Goal: Book appointment/travel/reservation

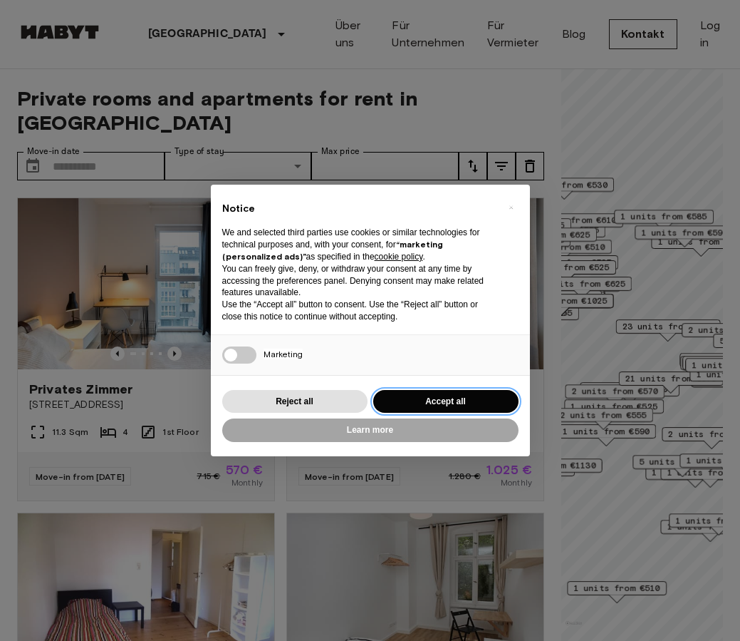
click at [457, 395] on button "Accept all" at bounding box center [445, 402] width 145 height 24
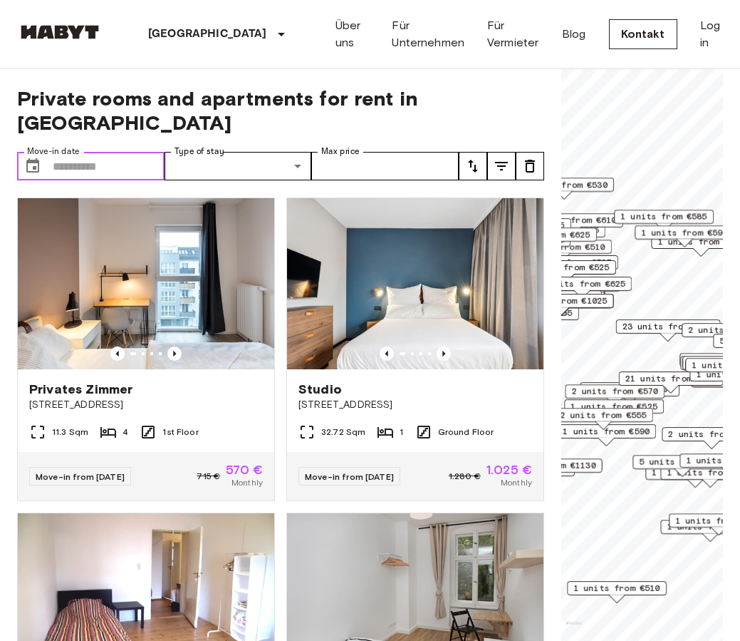
click at [113, 152] on input "Move-in date" at bounding box center [109, 166] width 112 height 29
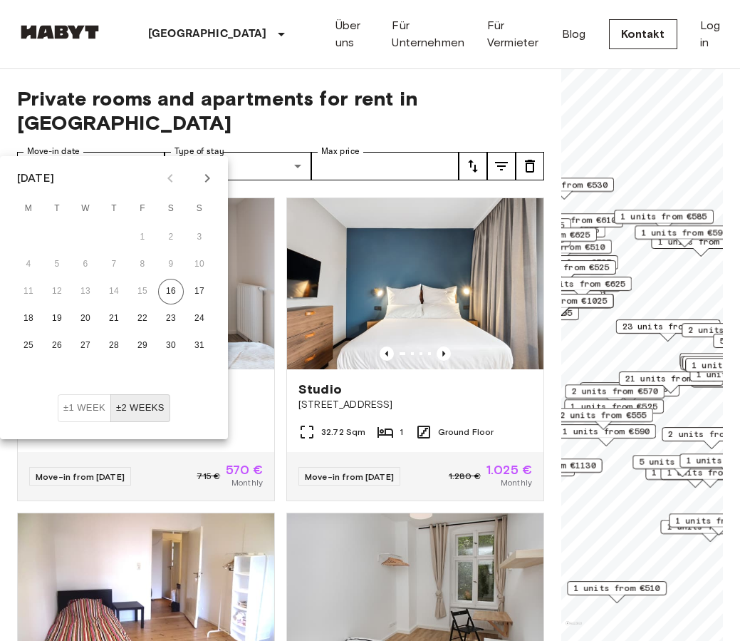
click at [212, 173] on icon "Next month" at bounding box center [207, 178] width 17 height 17
click at [63, 266] on button "7" at bounding box center [57, 265] width 26 height 26
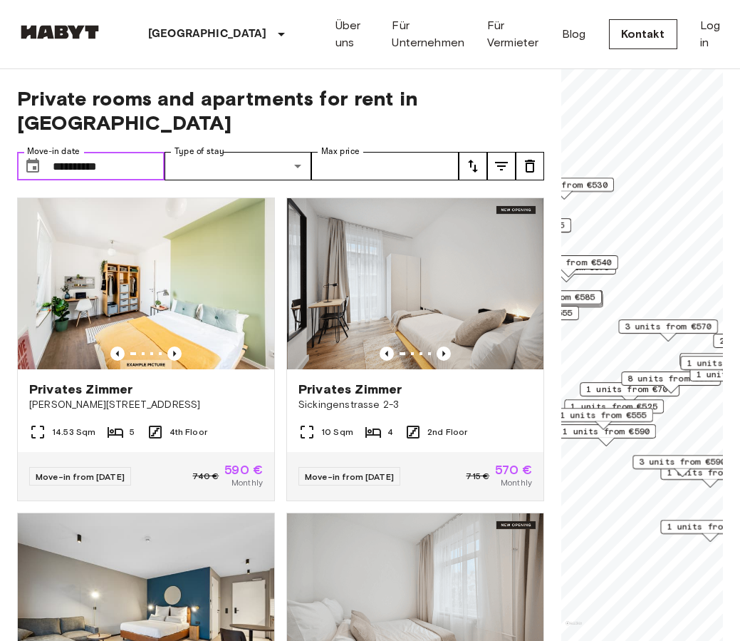
type input "**********"
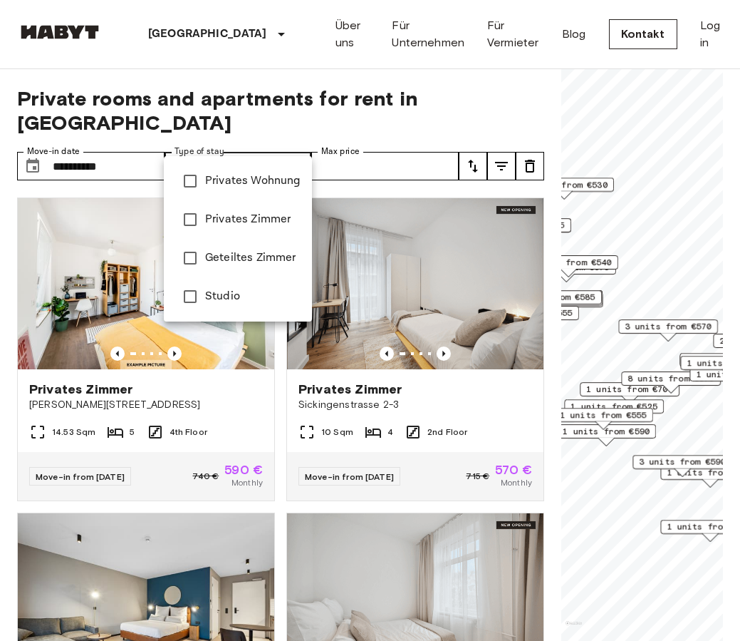
click at [287, 142] on div at bounding box center [370, 320] width 740 height 641
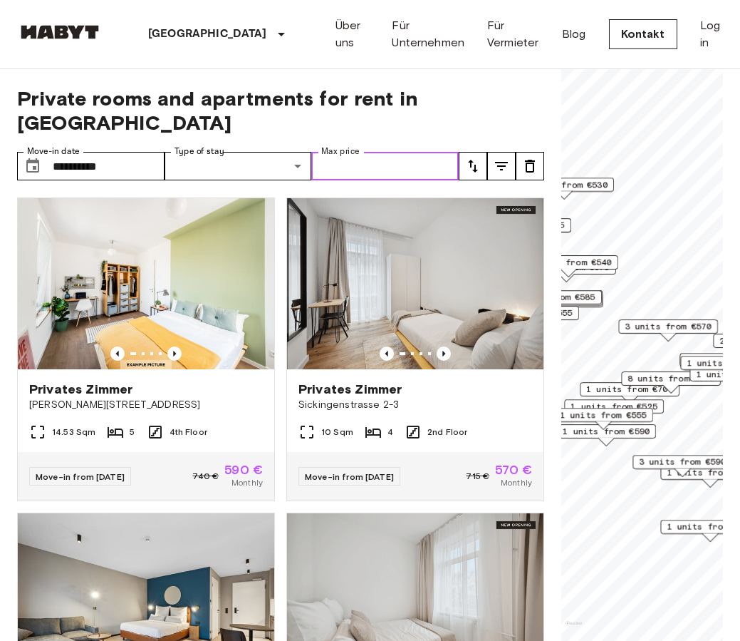
click at [416, 152] on input "Max price" at bounding box center [385, 166] width 148 height 29
click at [485, 152] on button "tune" at bounding box center [473, 166] width 29 height 29
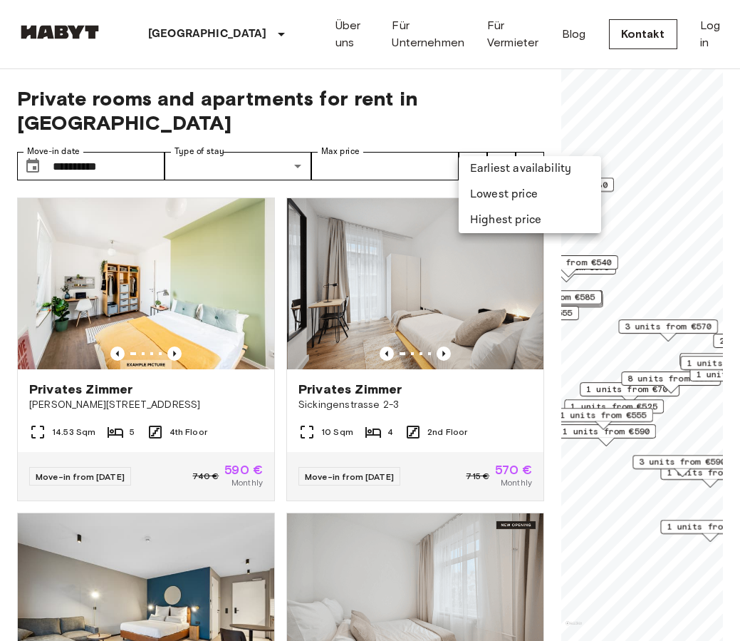
click at [585, 348] on div at bounding box center [370, 320] width 740 height 641
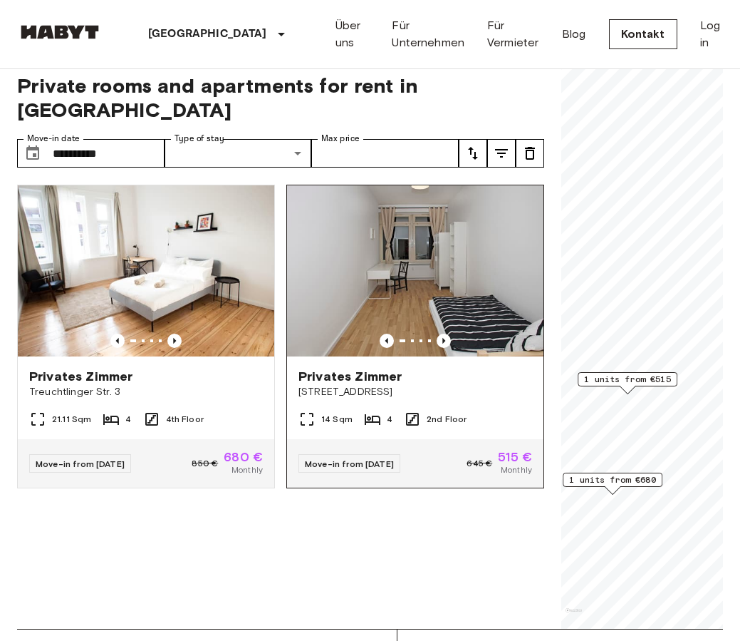
click at [484, 385] on span "Bismarckstraße 72" at bounding box center [416, 392] width 234 height 14
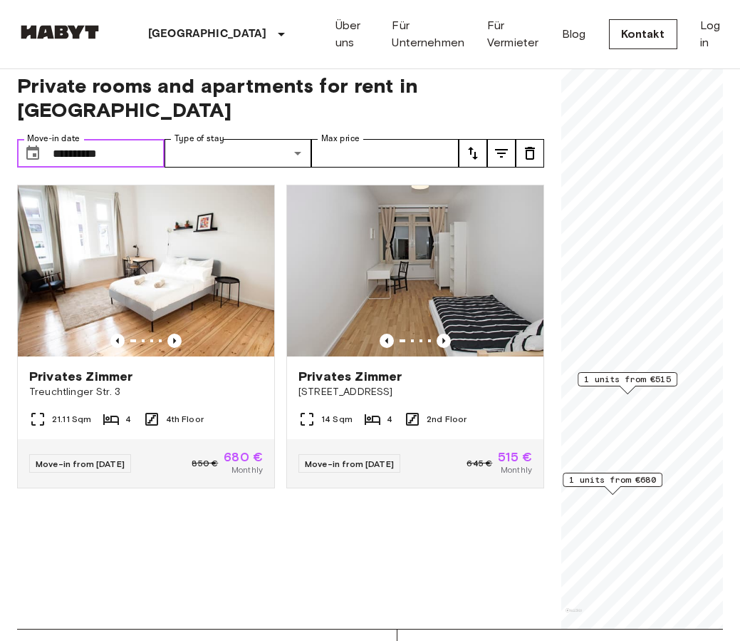
click at [130, 139] on input "**********" at bounding box center [109, 153] width 112 height 29
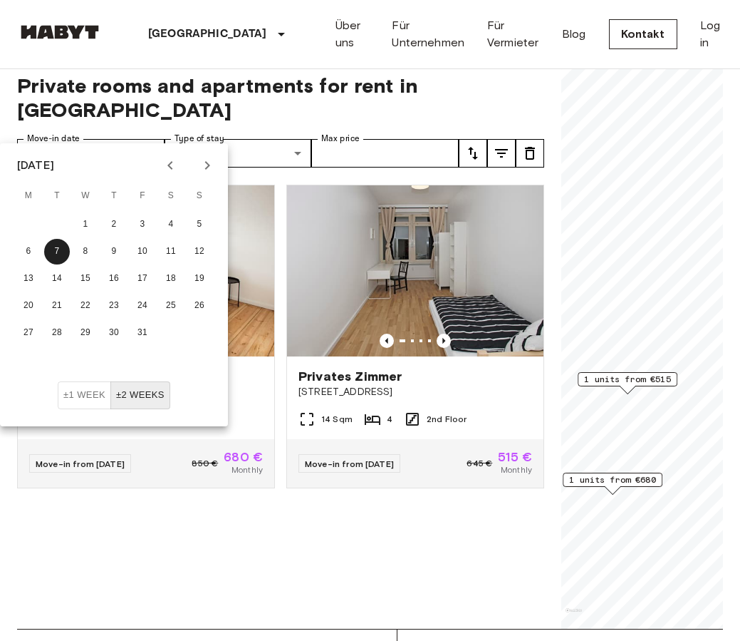
click at [94, 397] on button "±1 week" at bounding box center [84, 395] width 53 height 28
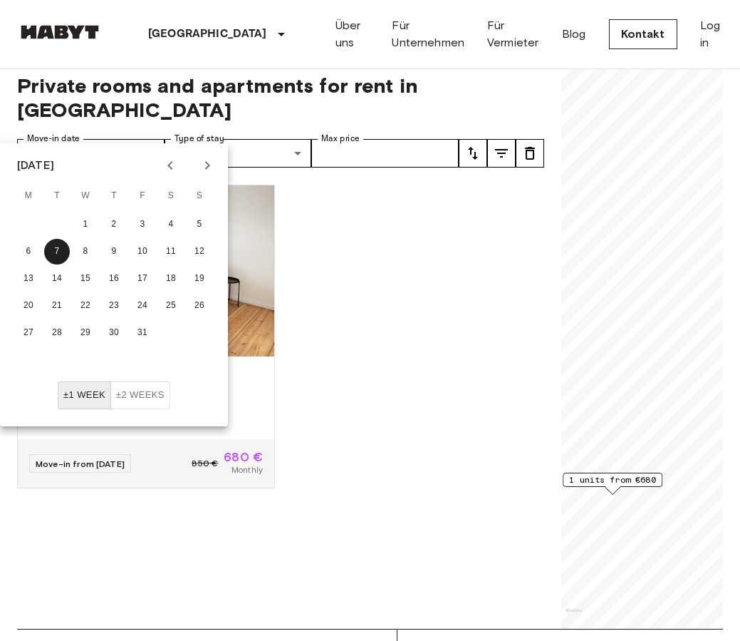
click at [138, 391] on button "±2 weeks" at bounding box center [140, 395] width 60 height 28
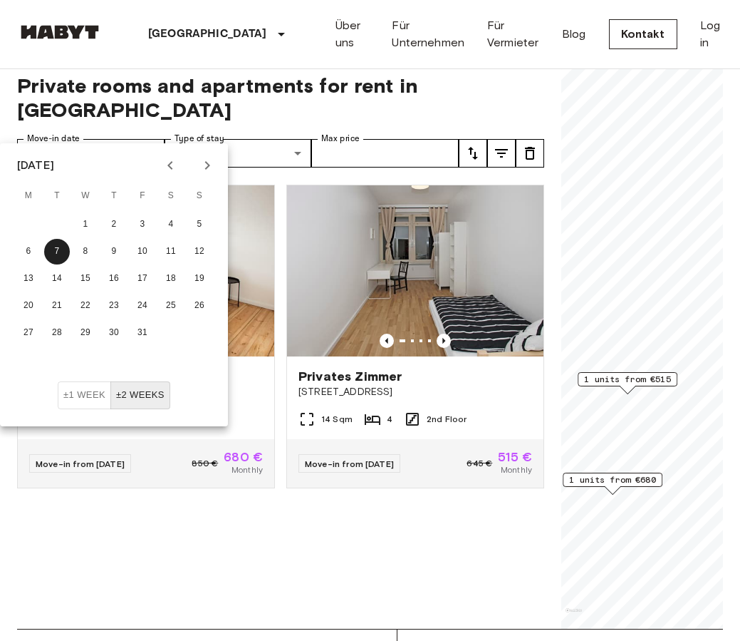
click at [200, 506] on div "Privates Zimmer Treuchtlinger Str. 3 21.11 Sqm 4 4th Floor Move-in from 04 Oct …" at bounding box center [140, 358] width 269 height 371
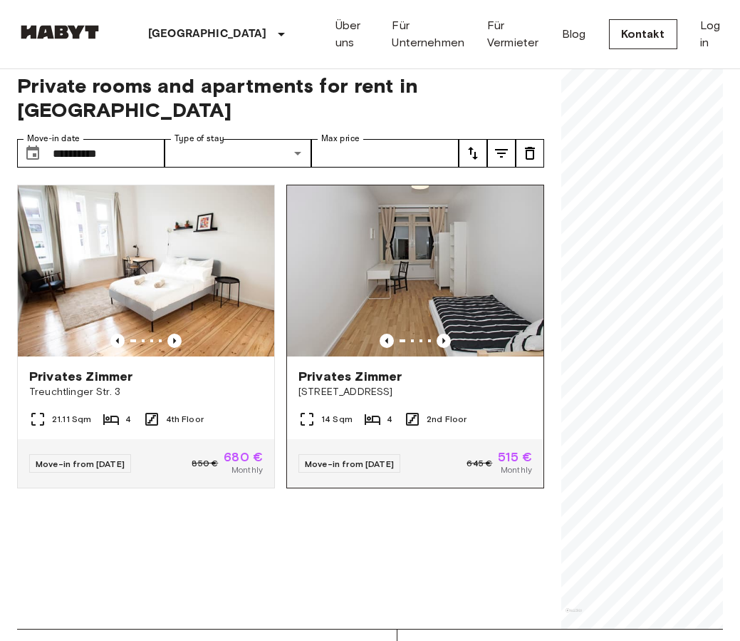
click at [438, 252] on div "**********" at bounding box center [370, 342] width 706 height 572
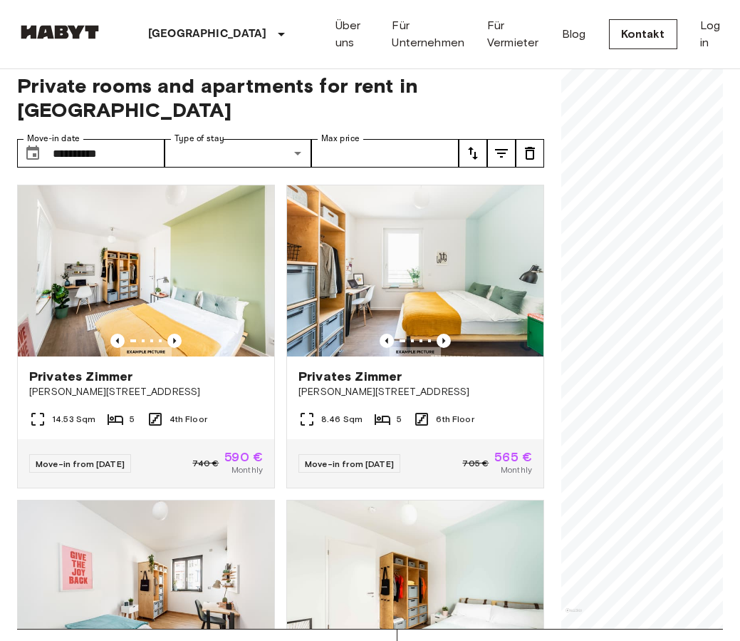
click at [548, 158] on div "**********" at bounding box center [370, 342] width 706 height 572
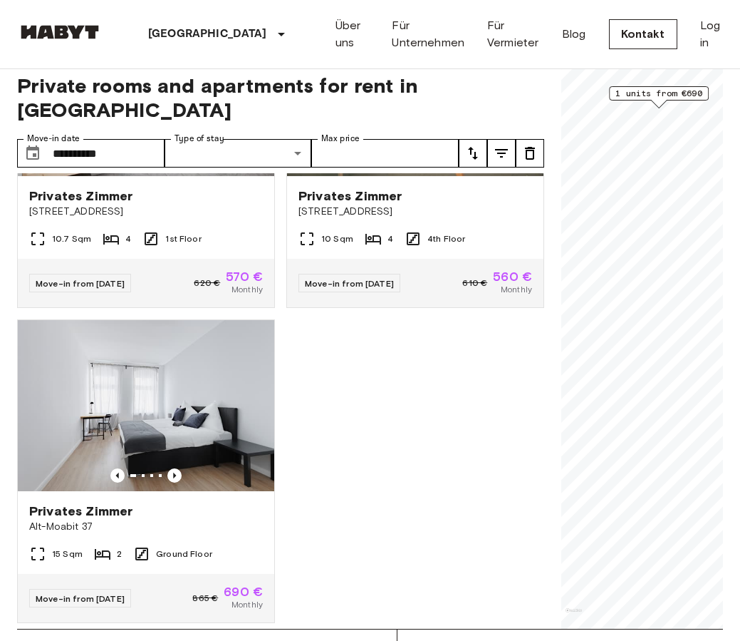
scroll to position [179, 0]
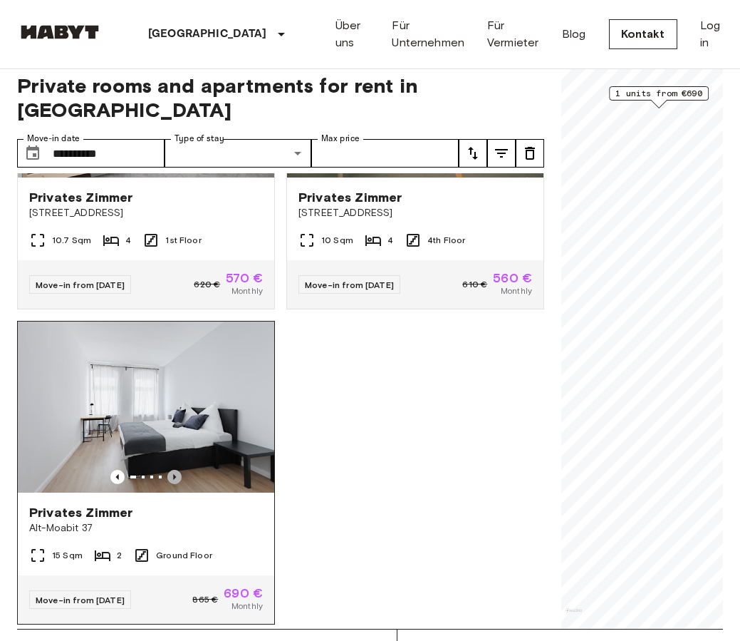
click at [172, 470] on icon "Previous image" at bounding box center [174, 477] width 14 height 14
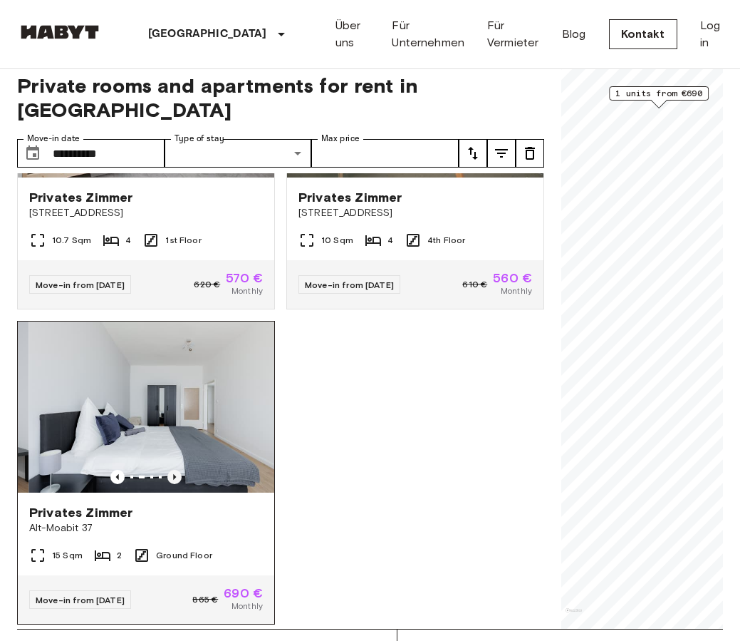
click at [172, 470] on icon "Previous image" at bounding box center [174, 477] width 14 height 14
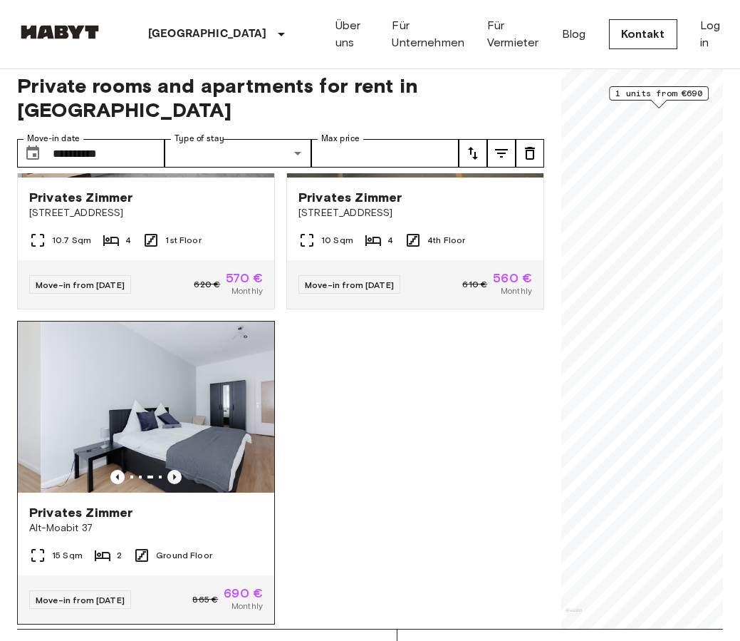
click at [172, 470] on icon "Previous image" at bounding box center [174, 477] width 14 height 14
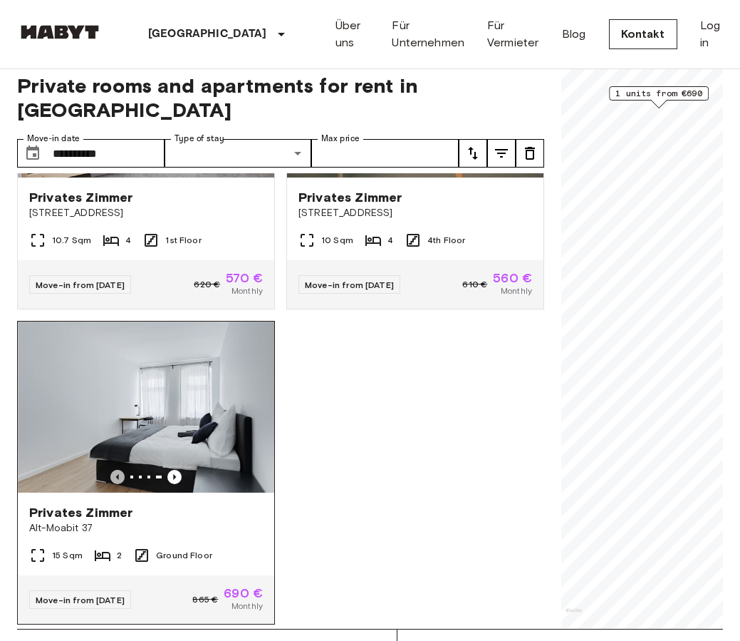
click at [118, 474] on icon "Previous image" at bounding box center [117, 477] width 3 height 6
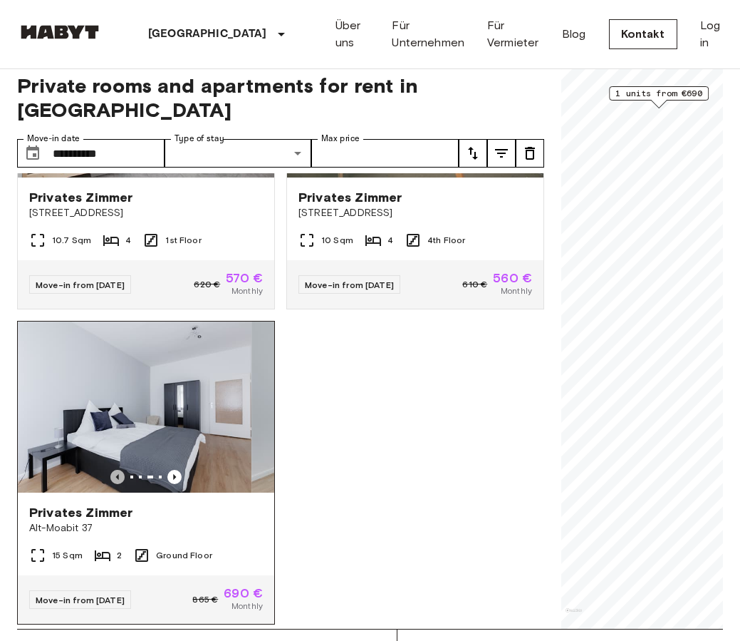
click at [118, 474] on icon "Previous image" at bounding box center [117, 477] width 3 height 6
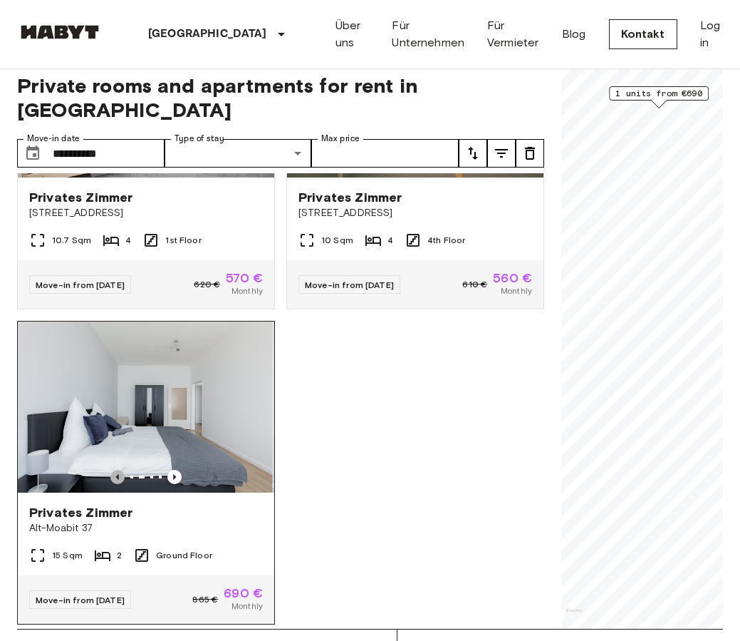
click at [118, 474] on icon "Previous image" at bounding box center [117, 477] width 3 height 6
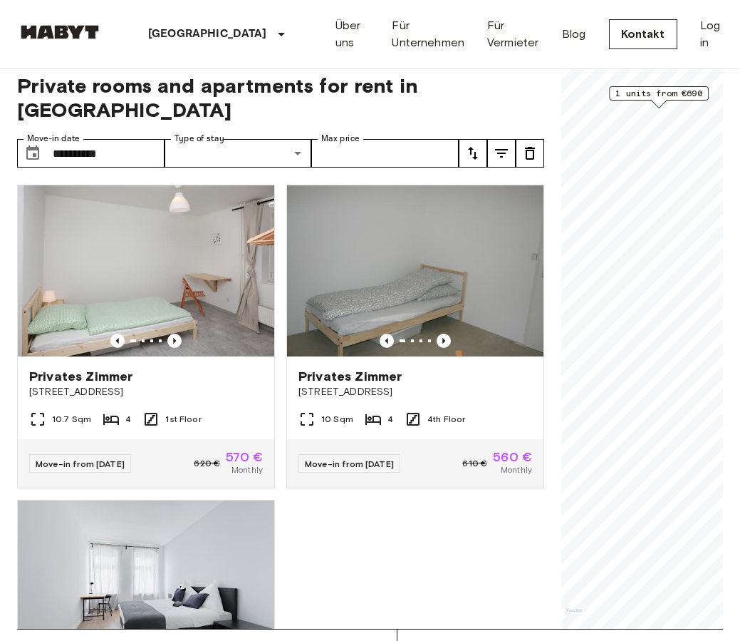
scroll to position [0, 0]
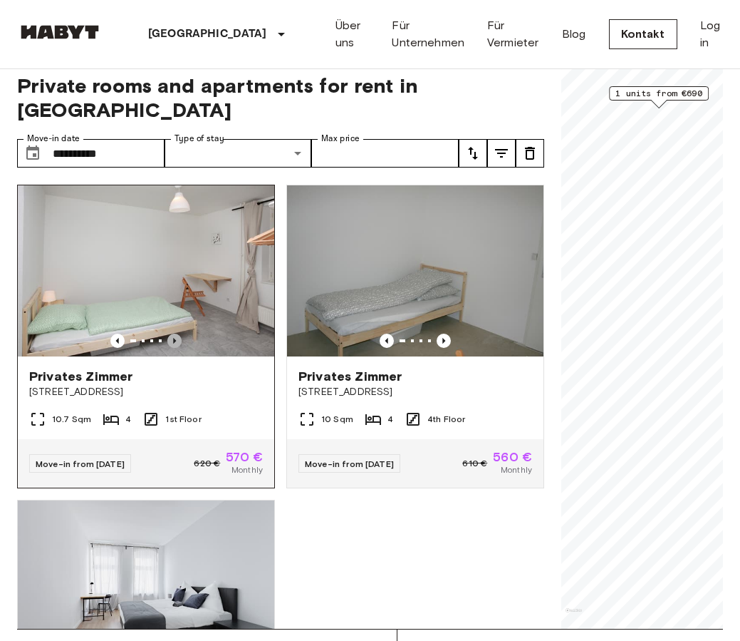
click at [177, 334] on icon "Previous image" at bounding box center [174, 341] width 14 height 14
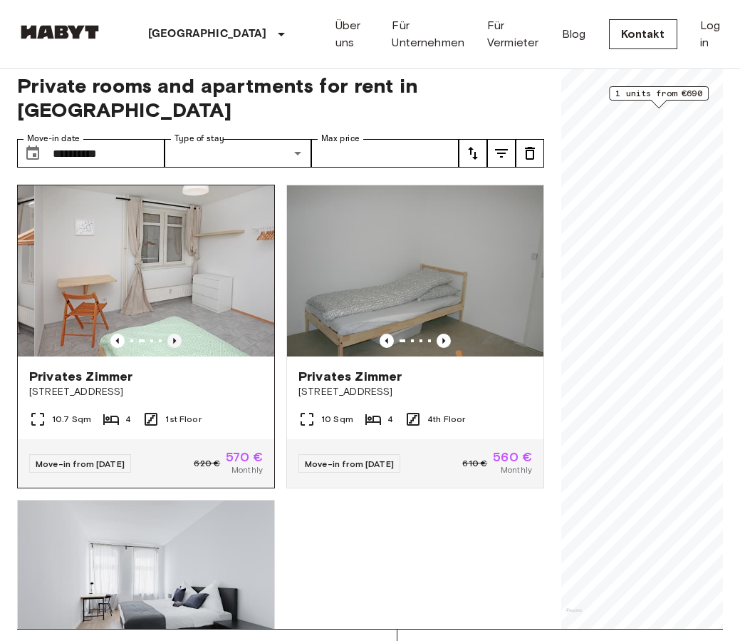
click at [177, 334] on icon "Previous image" at bounding box center [174, 341] width 14 height 14
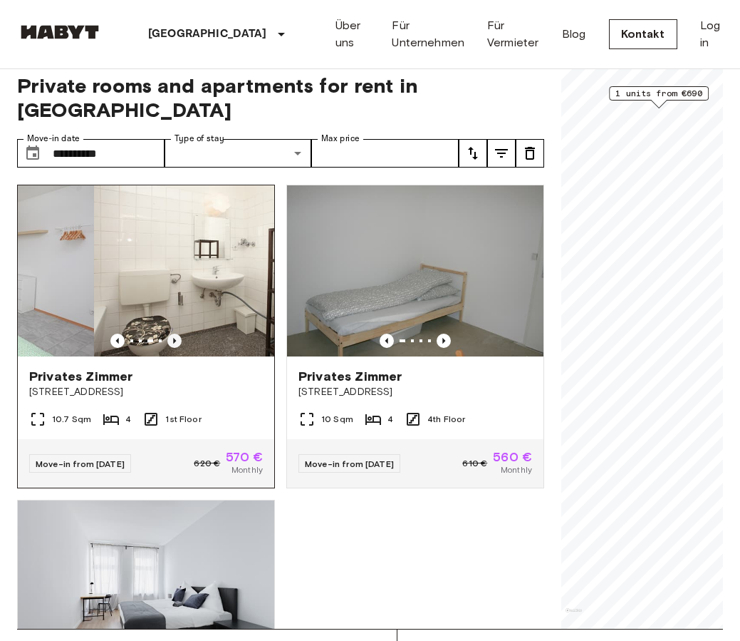
click at [177, 334] on icon "Previous image" at bounding box center [174, 341] width 14 height 14
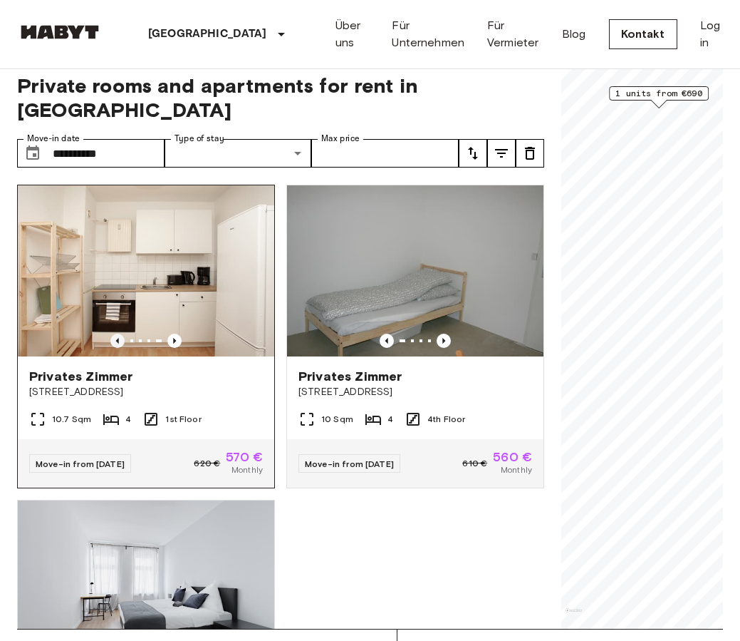
click at [113, 334] on icon "Previous image" at bounding box center [117, 341] width 14 height 14
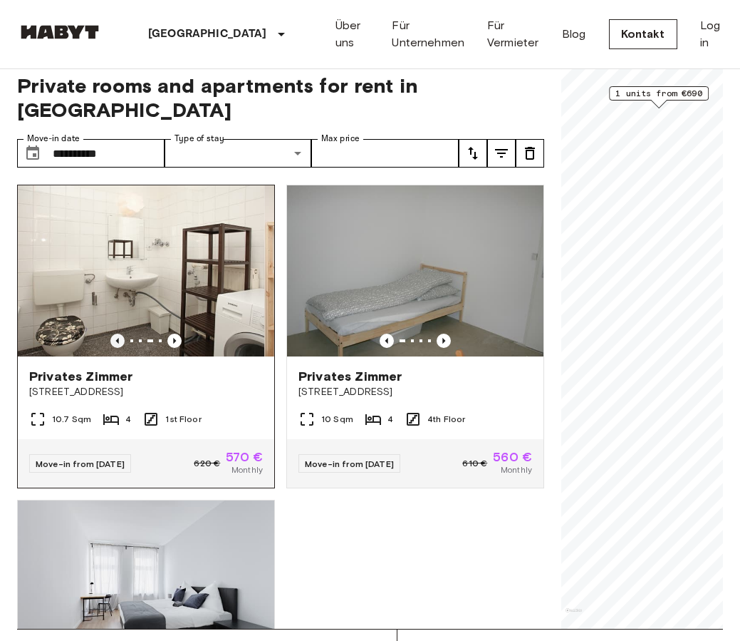
click at [113, 334] on icon "Previous image" at bounding box center [117, 341] width 14 height 14
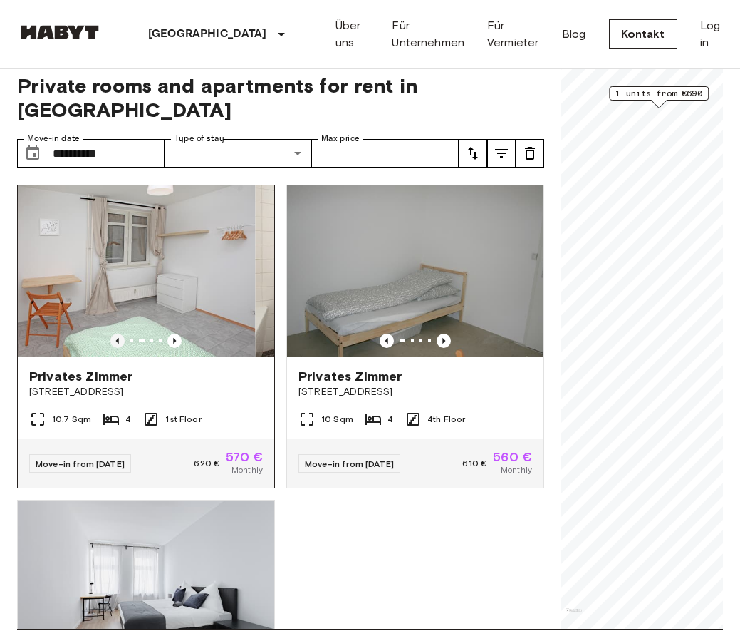
click at [113, 334] on icon "Previous image" at bounding box center [117, 341] width 14 height 14
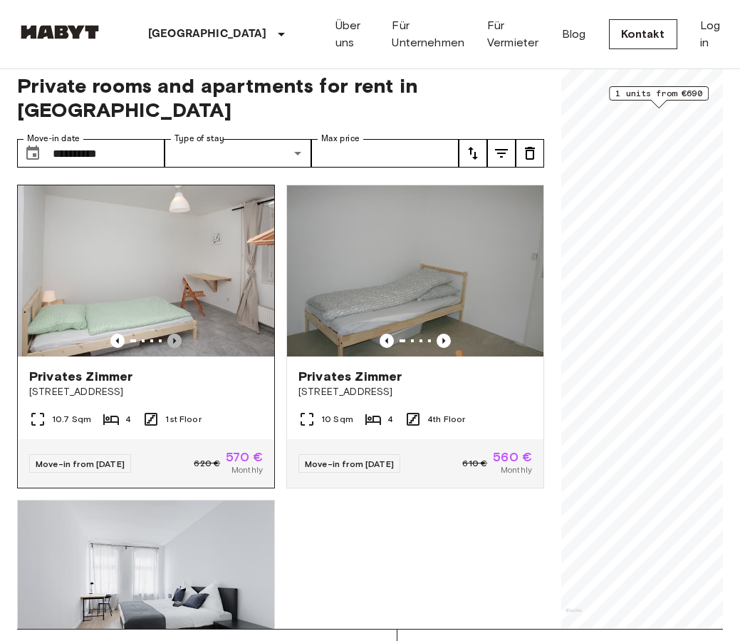
click at [175, 338] on icon "Previous image" at bounding box center [174, 341] width 3 height 6
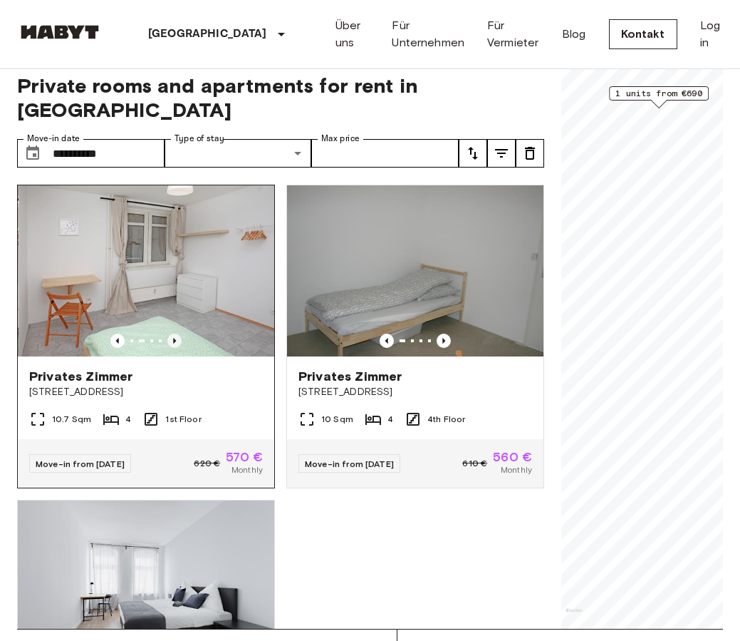
click at [175, 338] on icon "Previous image" at bounding box center [174, 341] width 3 height 6
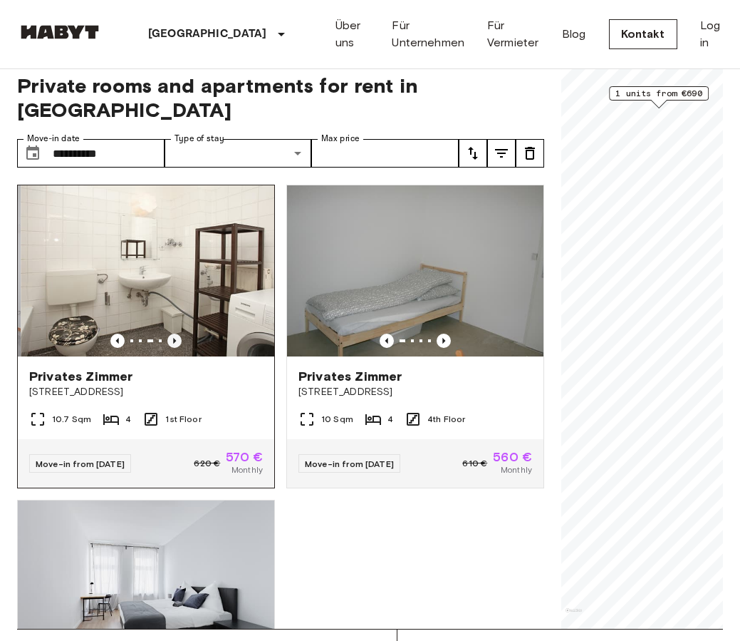
click at [175, 338] on icon "Previous image" at bounding box center [174, 341] width 3 height 6
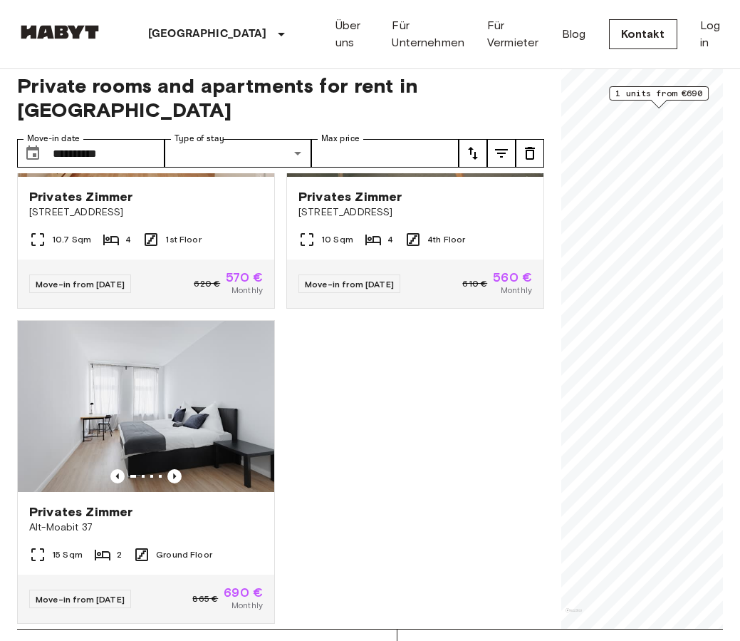
scroll to position [179, 0]
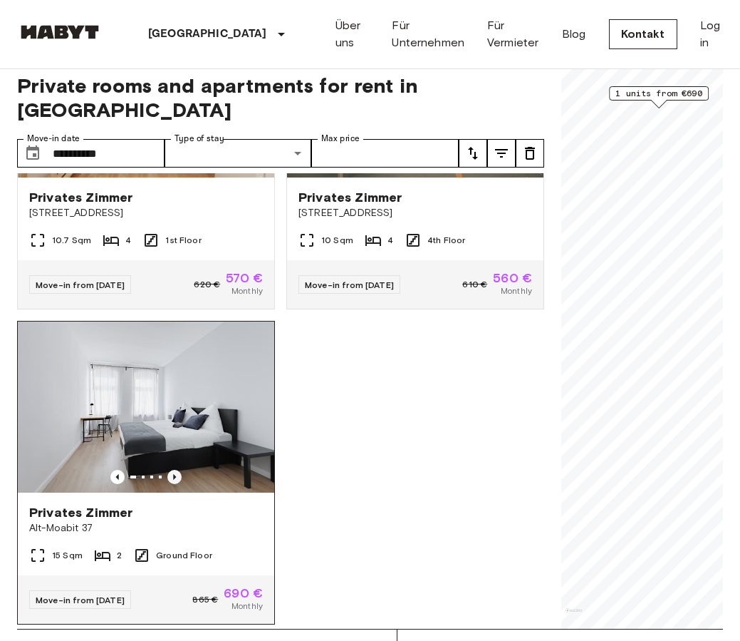
click at [175, 474] on icon "Previous image" at bounding box center [174, 477] width 3 height 6
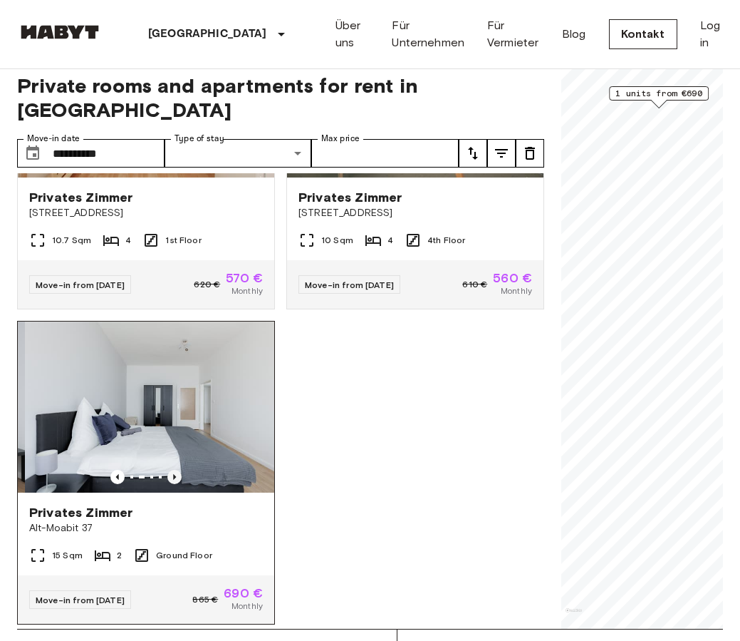
click at [175, 474] on icon "Previous image" at bounding box center [174, 477] width 3 height 6
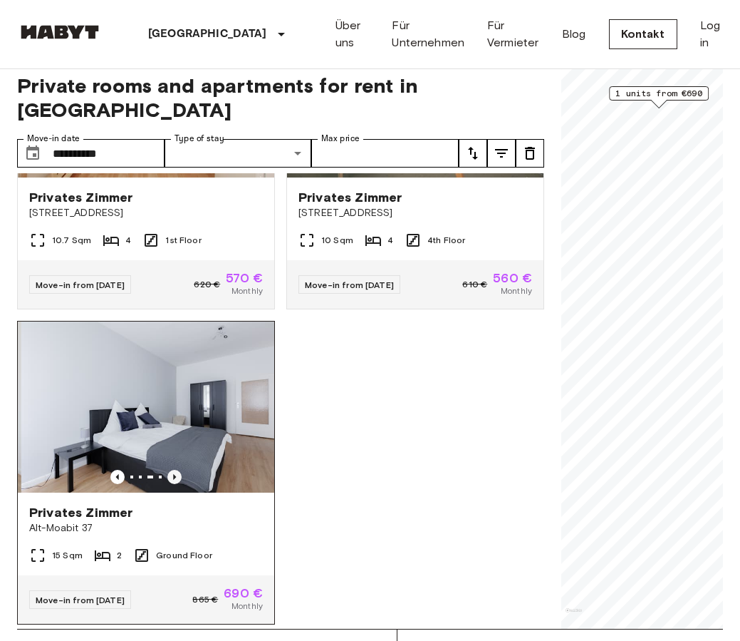
click at [175, 474] on icon "Previous image" at bounding box center [174, 477] width 3 height 6
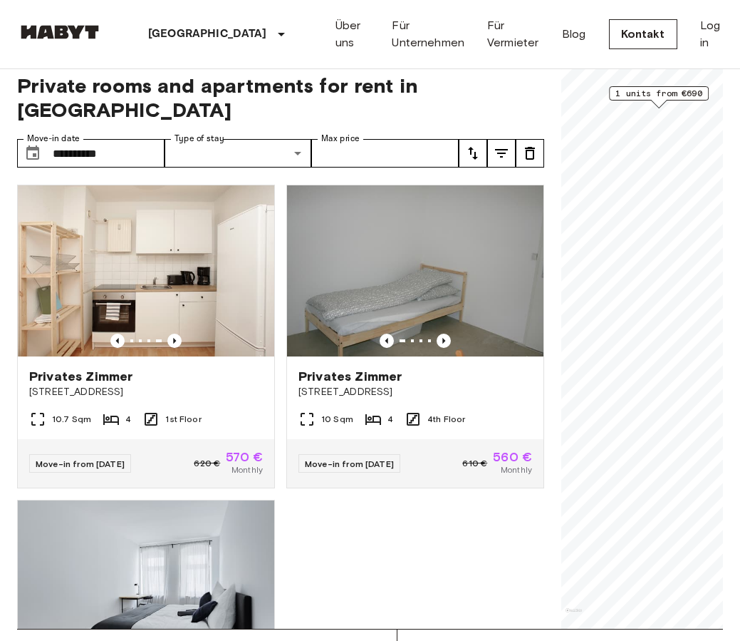
scroll to position [0, 0]
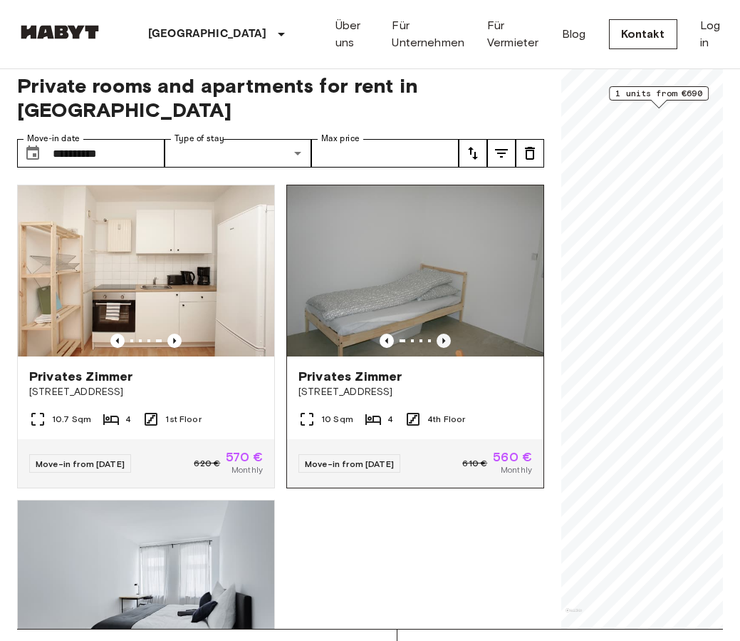
click at [445, 338] on icon "Previous image" at bounding box center [444, 341] width 3 height 6
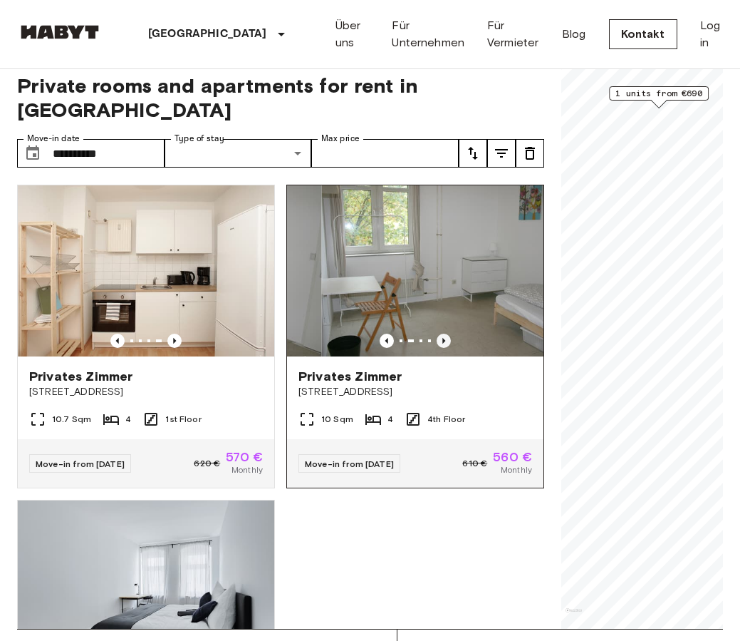
click at [445, 338] on icon "Previous image" at bounding box center [444, 341] width 3 height 6
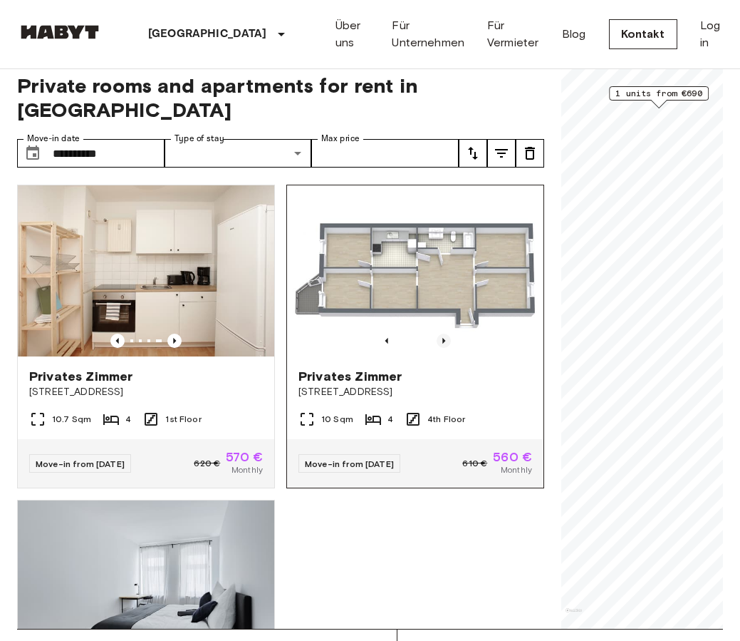
click at [445, 338] on icon "Previous image" at bounding box center [444, 341] width 3 height 6
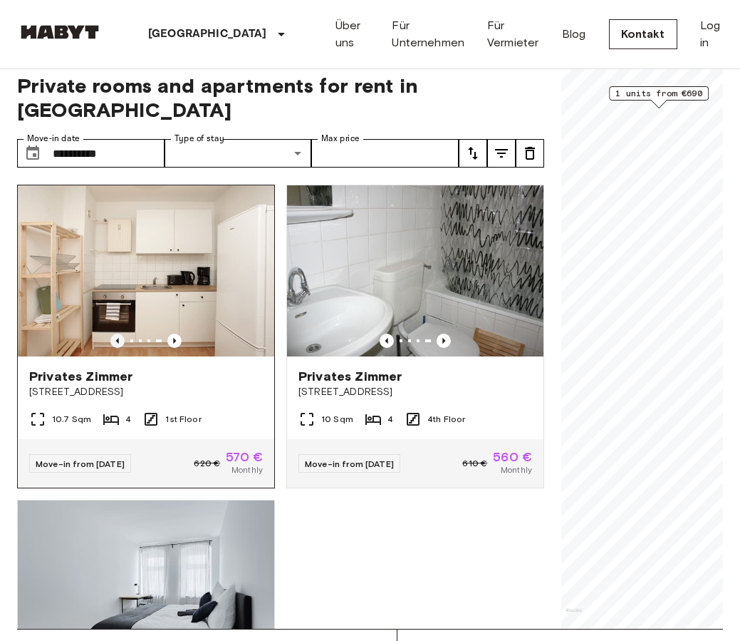
click at [112, 334] on icon "Previous image" at bounding box center [117, 341] width 14 height 14
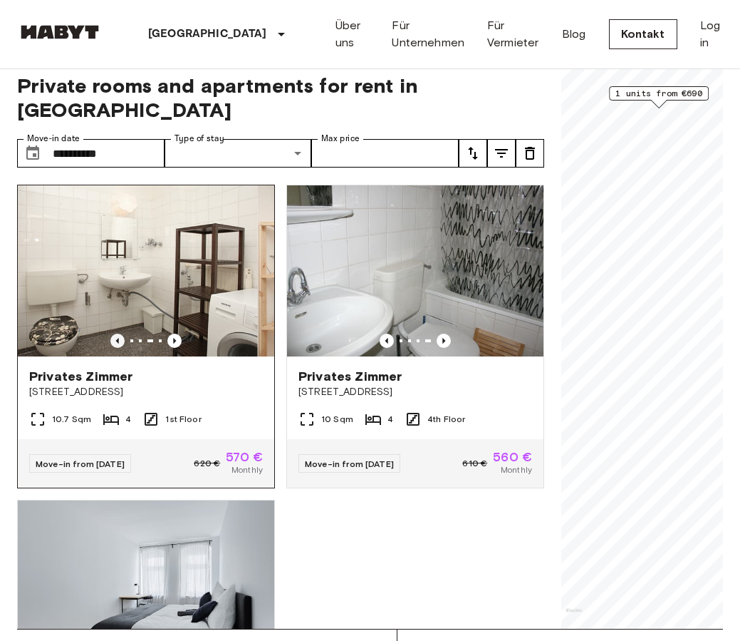
click at [112, 334] on icon "Previous image" at bounding box center [117, 341] width 14 height 14
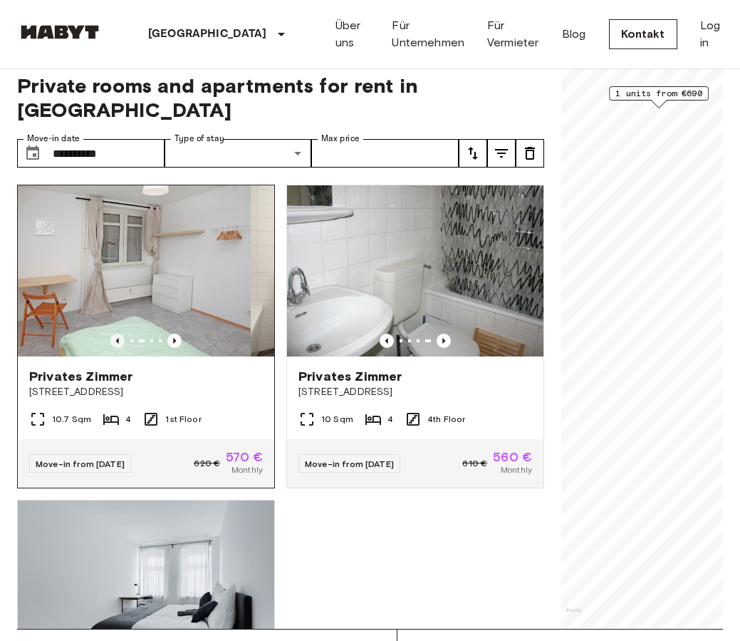
click at [112, 334] on icon "Previous image" at bounding box center [117, 341] width 14 height 14
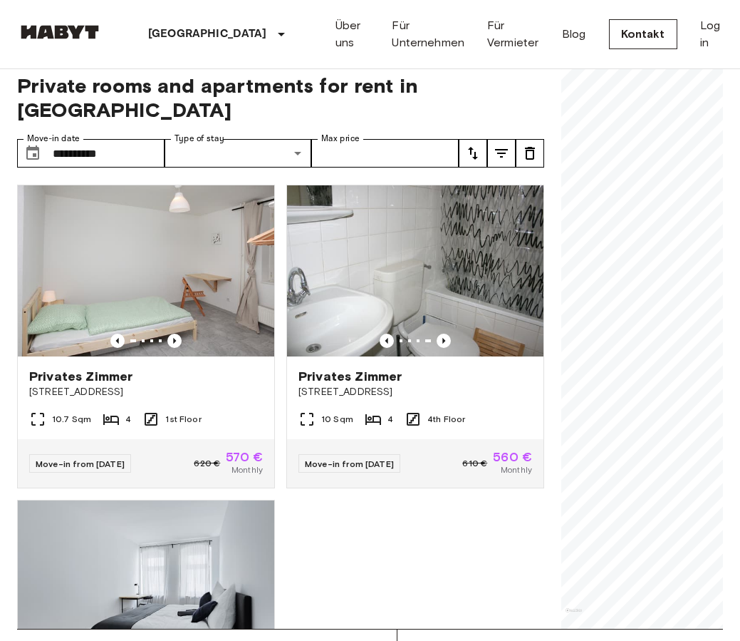
click at [373, 467] on div "**********" at bounding box center [370, 342] width 706 height 572
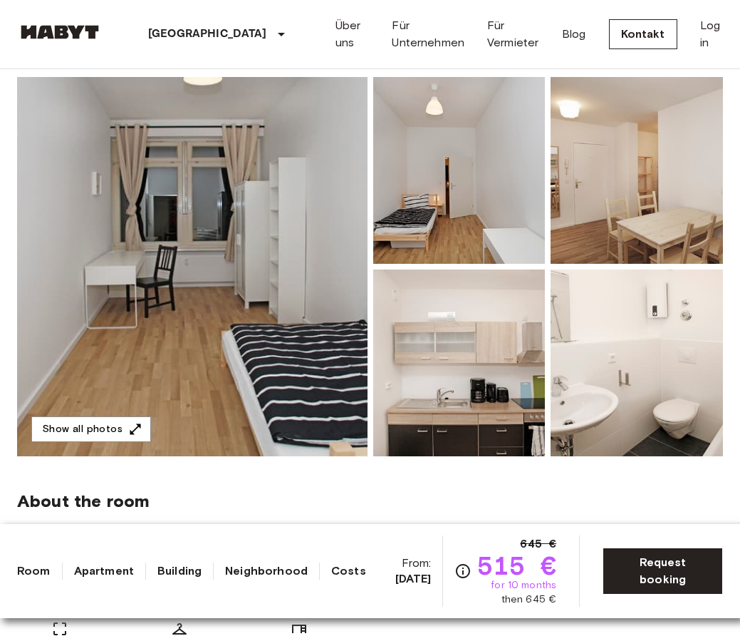
scroll to position [120, 0]
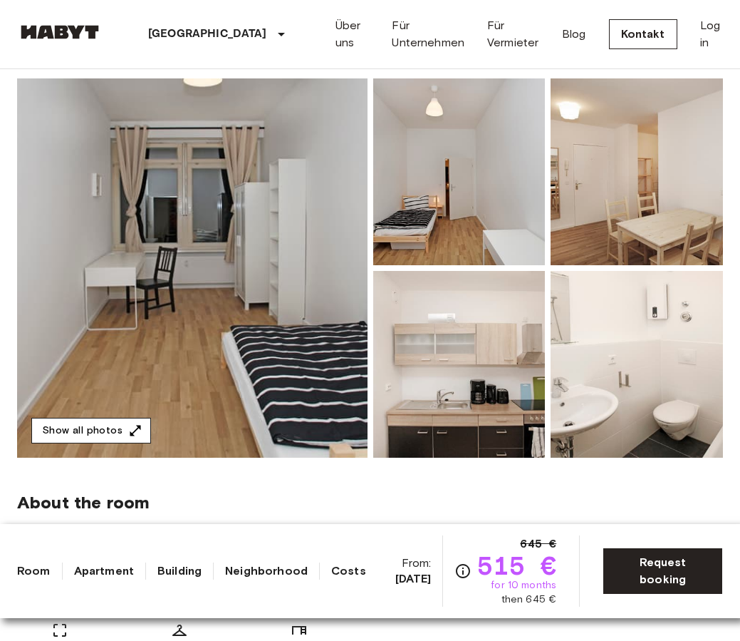
click at [132, 430] on icon "button" at bounding box center [135, 430] width 14 height 14
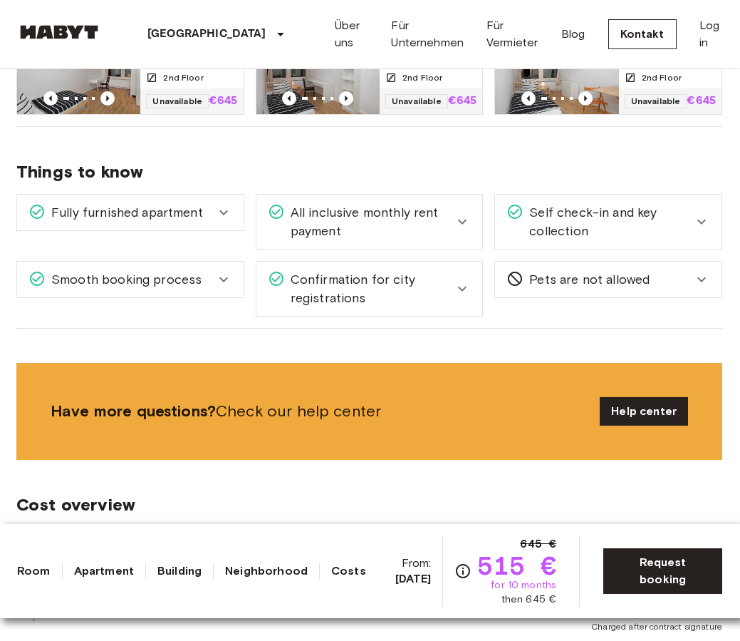
scroll to position [844, 0]
click at [460, 289] on icon at bounding box center [463, 288] width 17 height 17
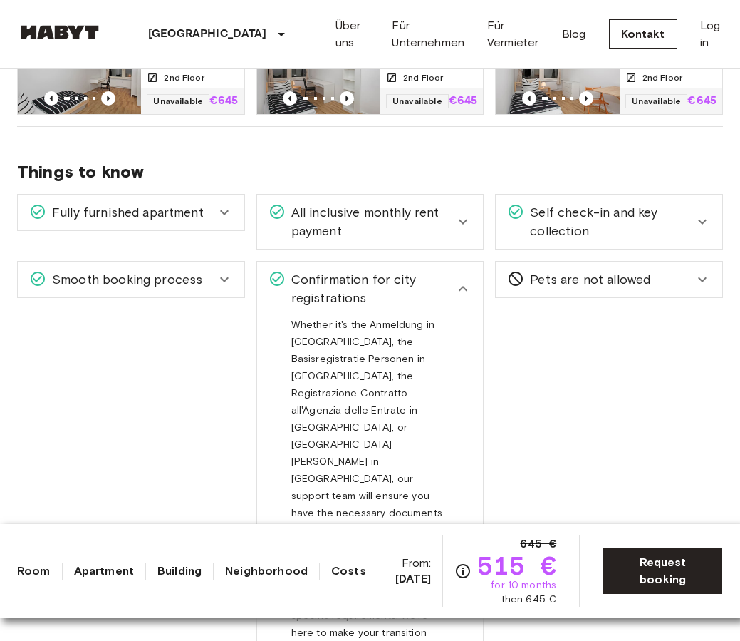
click at [460, 289] on icon at bounding box center [463, 288] width 17 height 17
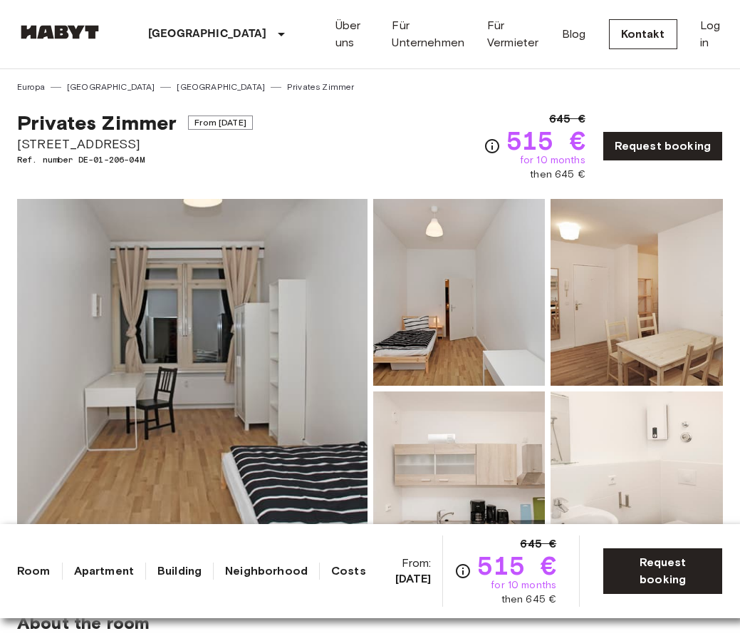
scroll to position [0, 0]
